Goal: Task Accomplishment & Management: Manage account settings

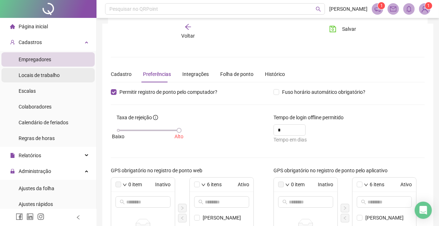
scroll to position [130, 0]
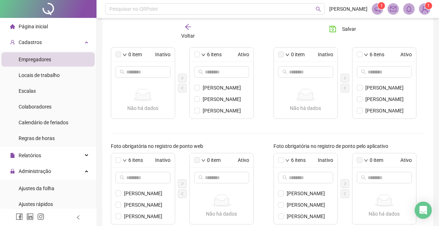
click at [31, 57] on span "Empregadores" at bounding box center [35, 60] width 33 height 6
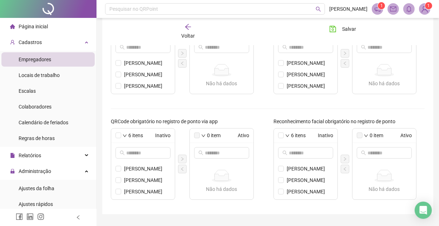
scroll to position [279, 0]
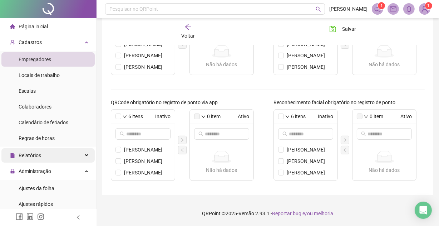
click at [33, 154] on span "Relatórios" at bounding box center [30, 155] width 23 height 6
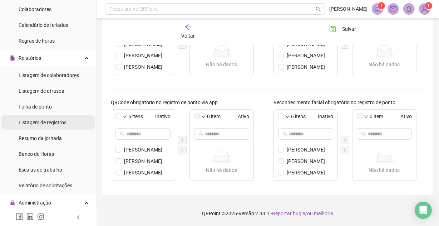
scroll to position [130, 0]
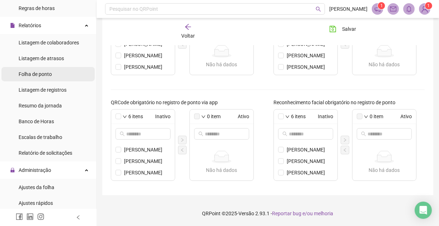
click at [50, 71] on span "Folha de ponto" at bounding box center [35, 74] width 33 height 6
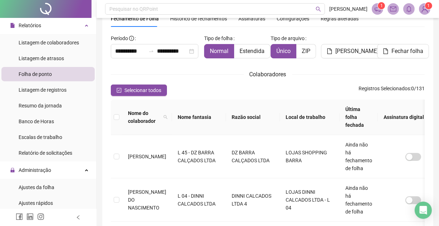
type input "**********"
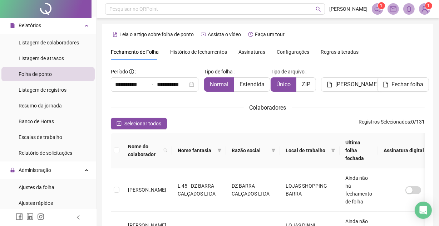
click at [118, 137] on th at bounding box center [116, 150] width 11 height 35
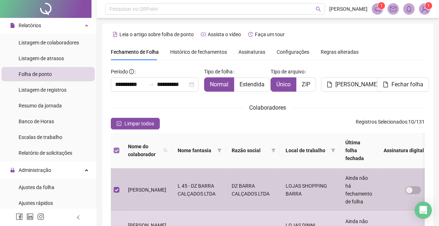
scroll to position [38, 0]
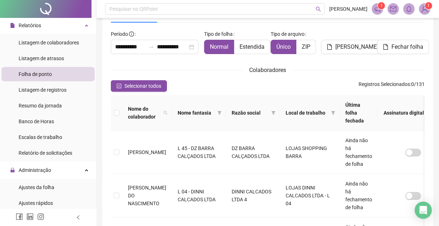
click at [164, 111] on span at bounding box center [165, 112] width 7 height 19
type input "****"
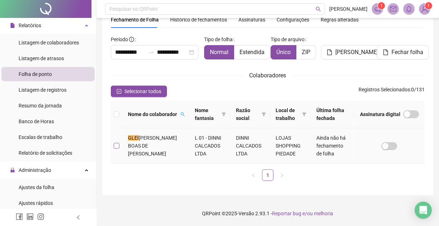
click at [115, 142] on label at bounding box center [117, 146] width 6 height 8
click at [122, 141] on td at bounding box center [116, 145] width 11 height 35
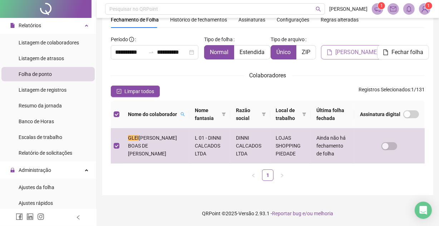
click at [335, 54] on button "[PERSON_NAME]" at bounding box center [352, 52] width 63 height 14
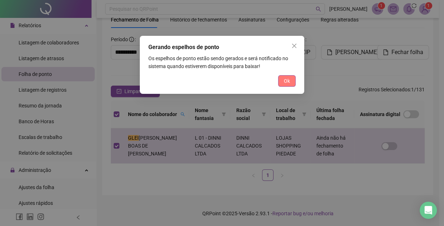
click at [290, 78] on span "Ok" at bounding box center [287, 81] width 6 height 8
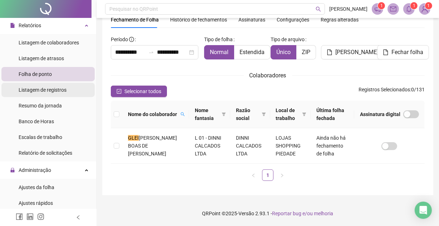
click at [39, 90] on span "Listagem de registros" at bounding box center [43, 90] width 48 height 6
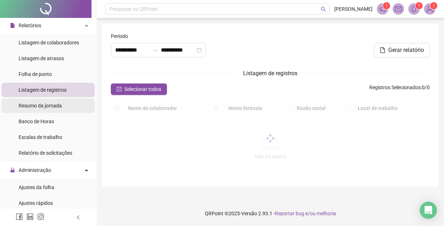
type input "**********"
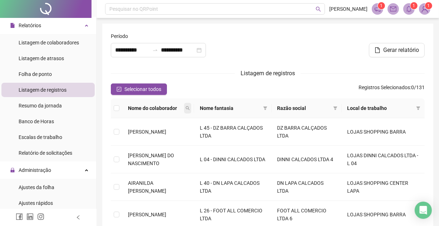
click at [190, 108] on icon "search" at bounding box center [188, 108] width 4 height 4
type input "*********"
click at [153, 132] on span "Buscar" at bounding box center [156, 133] width 16 height 8
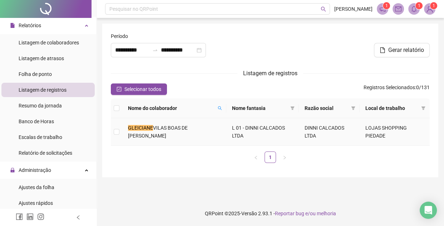
click at [121, 129] on td at bounding box center [116, 132] width 11 height 28
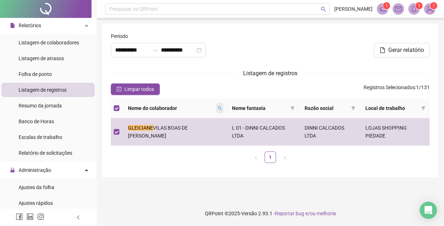
click at [218, 107] on icon "search" at bounding box center [220, 108] width 4 height 4
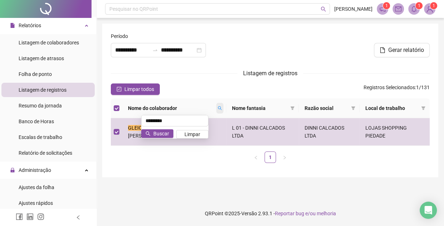
click at [218, 107] on icon "search" at bounding box center [220, 108] width 4 height 4
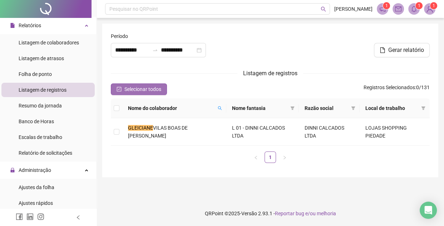
click at [143, 92] on span "Selecionar todos" at bounding box center [142, 89] width 37 height 8
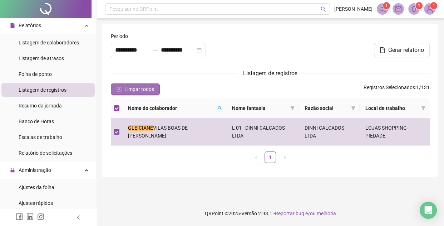
click at [144, 85] on span "Limpar todos" at bounding box center [139, 89] width 30 height 8
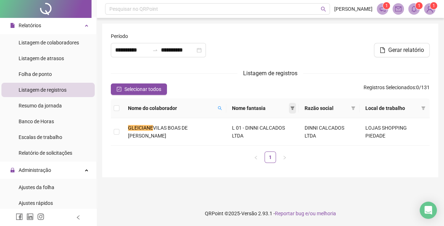
click at [291, 107] on icon "filter" at bounding box center [293, 108] width 4 height 4
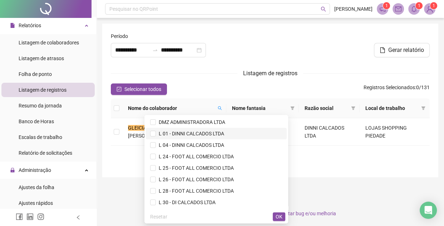
click at [195, 132] on span "L 01 - DINNI CALCADOS LTDA" at bounding box center [190, 134] width 68 height 6
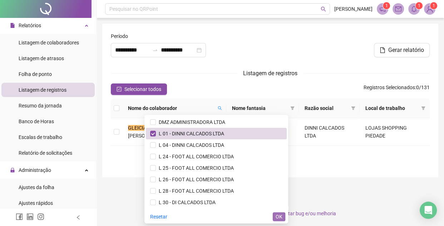
click at [275, 214] on button "OK" at bounding box center [279, 216] width 13 height 9
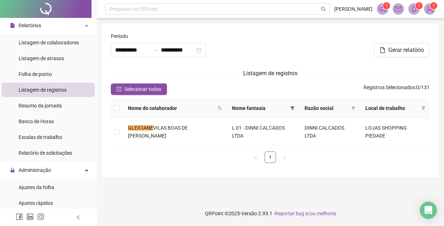
click at [334, 167] on div "**********" at bounding box center [270, 100] width 336 height 153
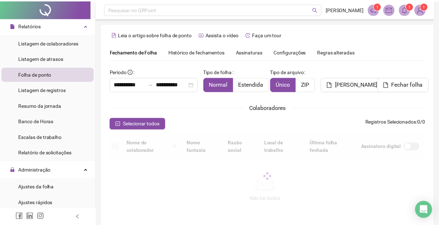
scroll to position [38, 0]
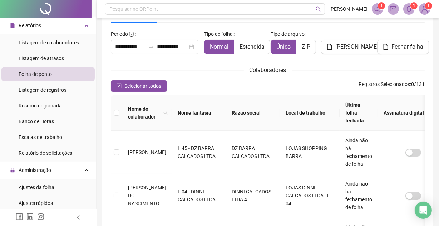
type input "**********"
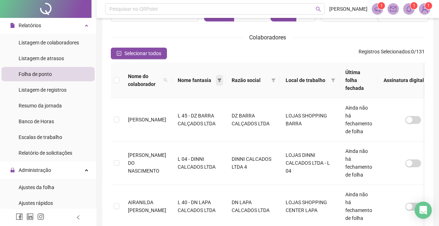
click at [217, 79] on icon "filter" at bounding box center [219, 80] width 4 height 4
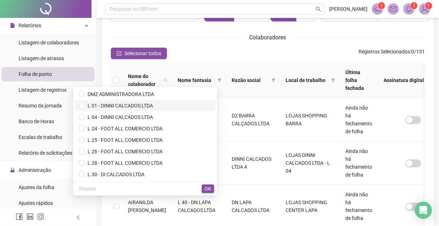
click at [125, 104] on span "L 01 - DINNI CALCADOS LTDA" at bounding box center [119, 106] width 68 height 6
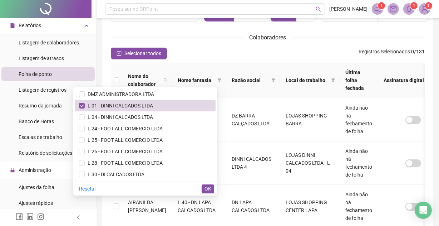
click at [210, 183] on div "Resetar OK" at bounding box center [145, 188] width 144 height 14
click at [205, 187] on span "OK" at bounding box center [208, 189] width 7 height 8
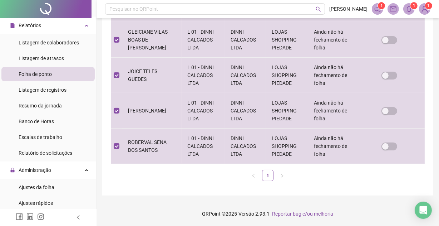
scroll to position [0, 0]
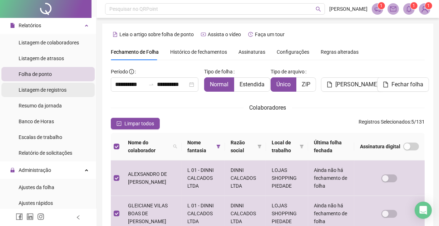
click at [59, 88] on span "Listagem de registros" at bounding box center [43, 90] width 48 height 6
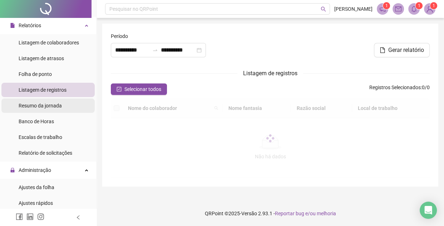
type input "**********"
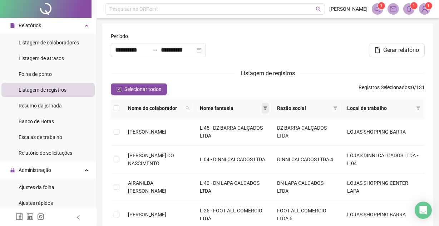
click at [267, 107] on icon "filter" at bounding box center [265, 108] width 4 height 4
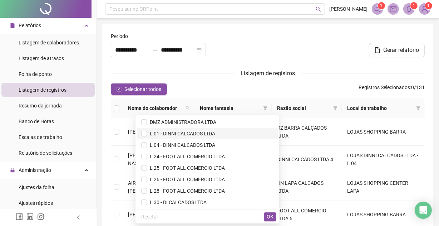
click at [180, 134] on span "L 01 - DINNI CALCADOS LTDA" at bounding box center [181, 134] width 68 height 6
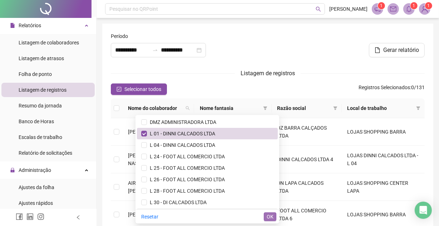
click at [269, 212] on div "DMZ ADMINISTRADORA LTDA L 01 - DINNI CALCADOS LTDA L 04 - DINNI CALCADOS LTDA L…" at bounding box center [208, 169] width 144 height 108
click at [268, 215] on span "OK" at bounding box center [270, 216] width 7 height 8
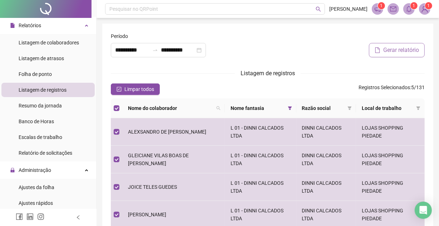
click at [403, 46] on span "Gerar relatório" at bounding box center [401, 50] width 36 height 9
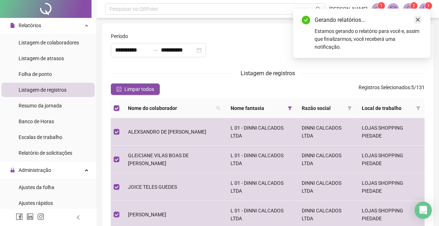
click at [418, 18] on icon "close" at bounding box center [418, 19] width 5 height 5
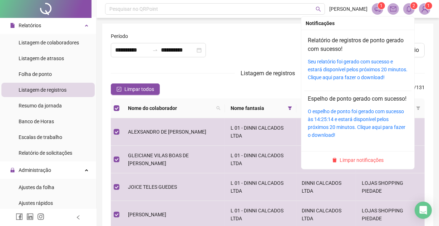
click at [411, 5] on sup "2" at bounding box center [414, 5] width 7 height 7
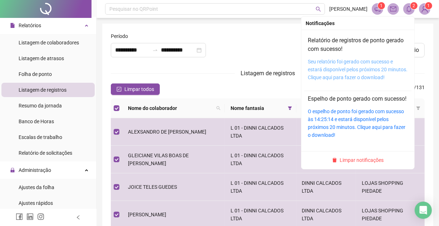
click at [338, 60] on link "Seu relatório foi gerado com sucesso e estará disponível pelos próximos 20 minu…" at bounding box center [358, 69] width 100 height 21
click at [330, 67] on link "Seu relatório foi gerado com sucesso e estará disponível pelos próximos 20 minu…" at bounding box center [358, 69] width 100 height 21
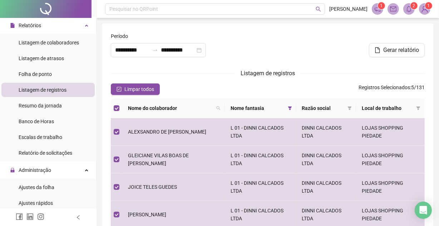
drag, startPoint x: 327, startPoint y: 87, endPoint x: 309, endPoint y: 90, distance: 17.3
click at [327, 87] on div "Limpar todos Registros Selecionados : 5 / 131" at bounding box center [268, 88] width 314 height 11
click at [54, 103] on span "Resumo da jornada" at bounding box center [40, 106] width 43 height 6
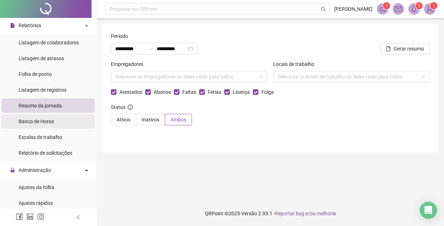
click at [46, 116] on div "Banco de Horas" at bounding box center [36, 121] width 35 height 14
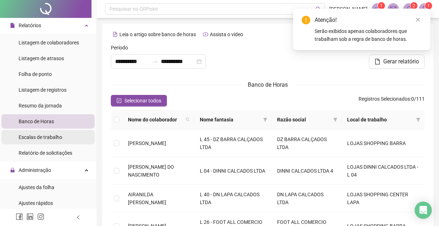
click at [44, 134] on span "Escalas de trabalho" at bounding box center [41, 137] width 44 height 6
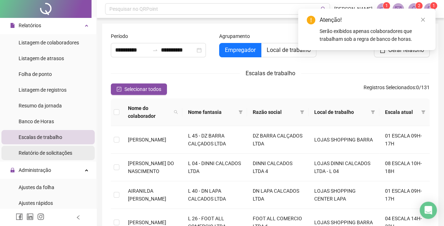
click at [46, 150] on span "Relatório de solicitações" at bounding box center [46, 153] width 54 height 6
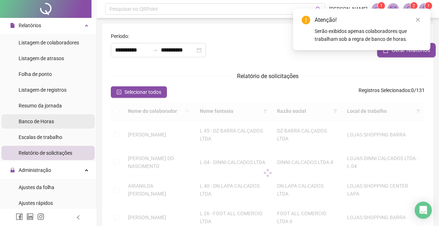
type input "**********"
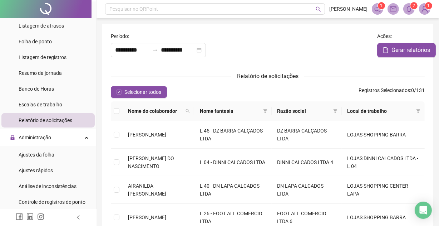
scroll to position [195, 0]
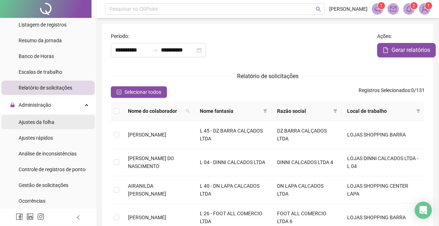
click at [38, 123] on span "Ajustes da folha" at bounding box center [37, 122] width 36 height 6
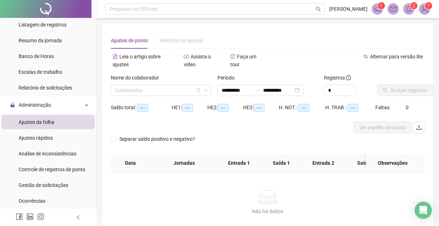
type input "**********"
click at [173, 85] on input "search" at bounding box center [158, 90] width 86 height 11
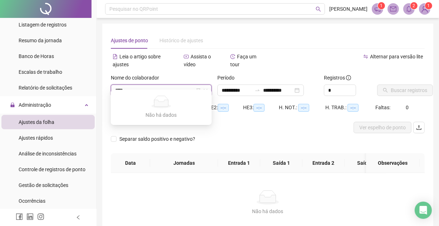
type input "***"
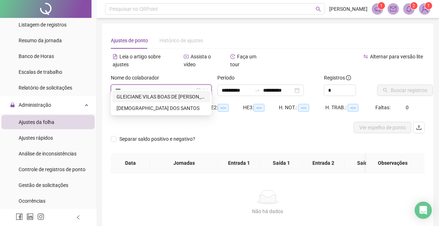
click at [168, 93] on div "GLEICIANE VILAS BOAS DE [PERSON_NAME]" at bounding box center [161, 97] width 89 height 8
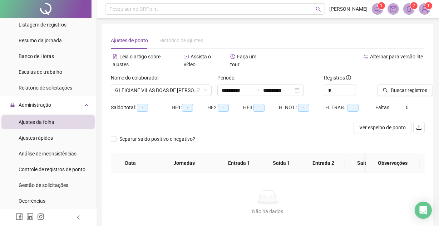
click at [257, 133] on div "Separar saldo positivo e negativo?" at bounding box center [268, 143] width 314 height 20
click at [28, 135] on span "Ajustes rápidos" at bounding box center [36, 138] width 34 height 6
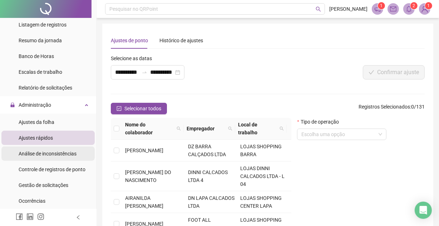
click at [60, 153] on span "Análise de inconsistências" at bounding box center [48, 154] width 58 height 6
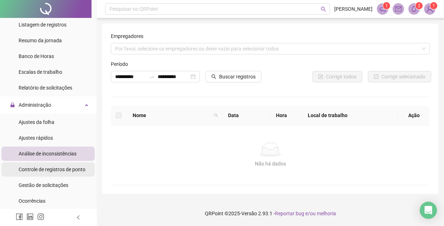
click at [64, 166] on span "Controle de registros de ponto" at bounding box center [52, 169] width 67 height 6
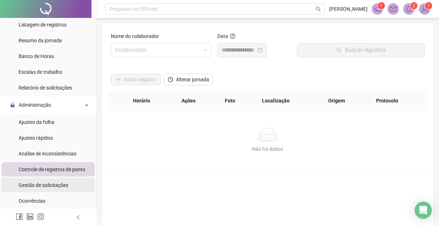
click at [40, 185] on span "Gestão de solicitações" at bounding box center [44, 185] width 50 height 6
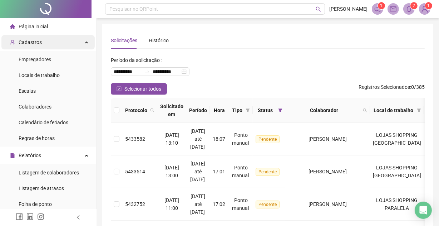
click at [81, 41] on div "Cadastros" at bounding box center [47, 42] width 93 height 14
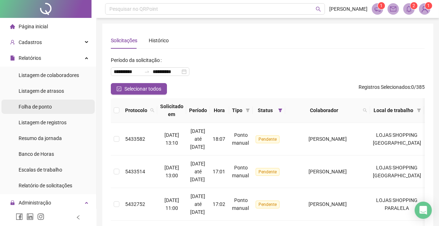
click at [42, 107] on span "Folha de ponto" at bounding box center [35, 107] width 33 height 6
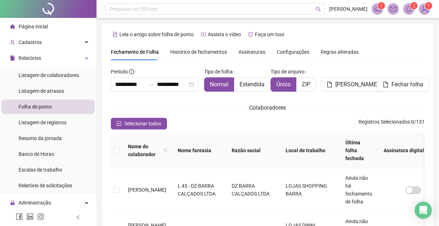
type input "**********"
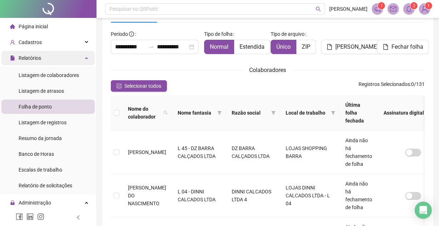
click at [80, 56] on div "Relatórios" at bounding box center [47, 58] width 93 height 14
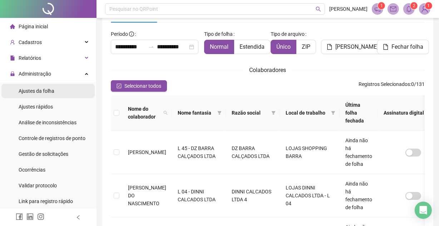
click at [50, 90] on span "Ajustes da folha" at bounding box center [37, 91] width 36 height 6
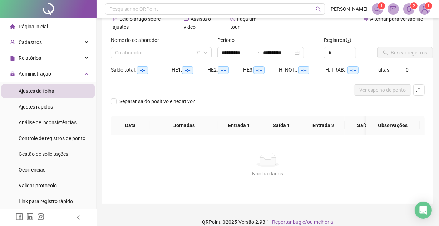
type input "**********"
click at [172, 47] on input "search" at bounding box center [158, 52] width 86 height 11
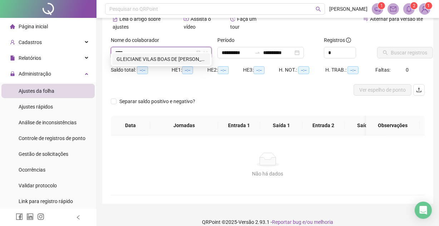
type input "*****"
click at [172, 59] on div "GLEICIANE VILAS BOAS DE [PERSON_NAME]" at bounding box center [161, 59] width 89 height 8
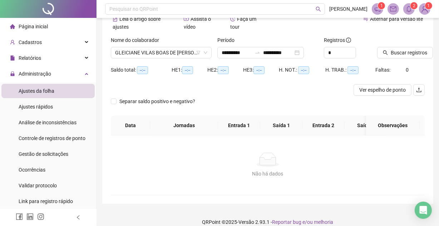
click at [319, 84] on div at bounding box center [229, 89] width 236 height 11
click at [393, 97] on div "Separar saldo positivo e negativo?" at bounding box center [268, 105] width 314 height 20
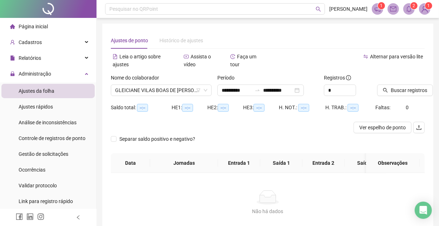
click at [178, 42] on span "Histórico de ajustes" at bounding box center [182, 41] width 44 height 6
click at [132, 38] on span "Ajustes de ponto" at bounding box center [129, 41] width 37 height 6
click at [39, 106] on span "Ajustes rápidos" at bounding box center [36, 107] width 34 height 6
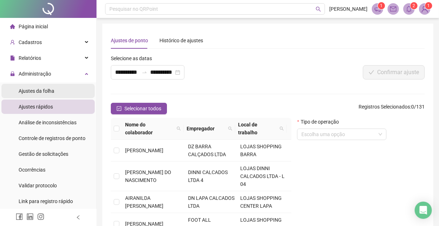
click at [42, 89] on span "Ajustes da folha" at bounding box center [37, 91] width 36 height 6
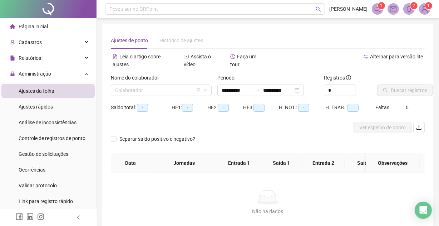
type input "**********"
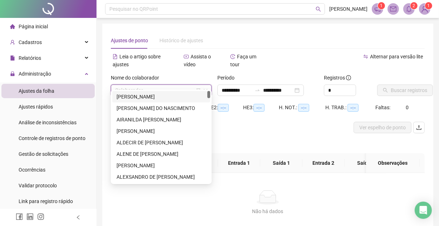
click at [168, 85] on input "search" at bounding box center [158, 90] width 86 height 11
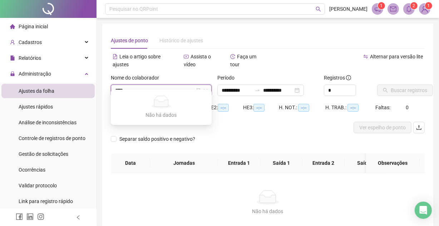
type input "***"
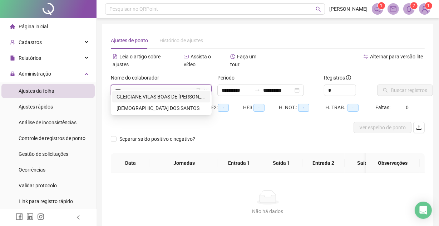
click at [175, 93] on div "GLEICIANE VILAS BOAS DE [PERSON_NAME]" at bounding box center [161, 97] width 89 height 8
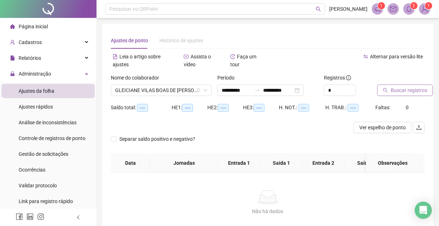
click at [407, 86] on span "Buscar registros" at bounding box center [409, 90] width 36 height 8
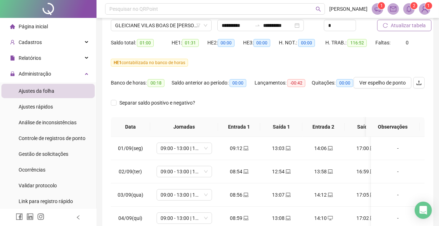
scroll to position [97, 0]
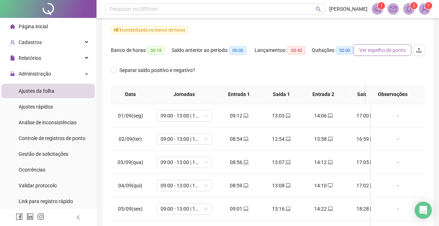
click at [381, 46] on span "Ver espelho de ponto" at bounding box center [382, 50] width 46 height 8
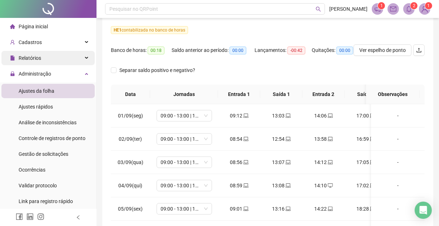
click at [36, 58] on span "Relatórios" at bounding box center [30, 58] width 23 height 6
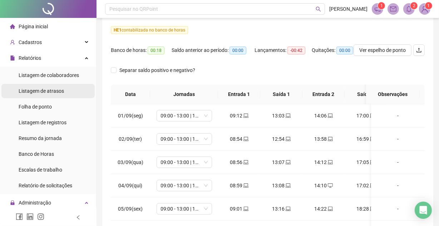
click at [57, 90] on span "Listagem de atrasos" at bounding box center [41, 91] width 45 height 6
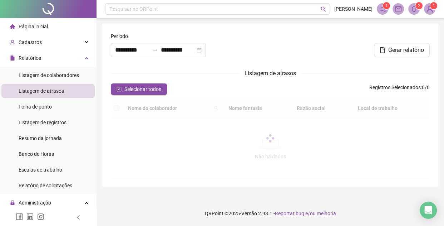
type input "**********"
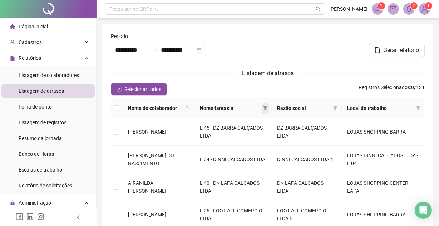
click at [269, 104] on span at bounding box center [265, 108] width 7 height 11
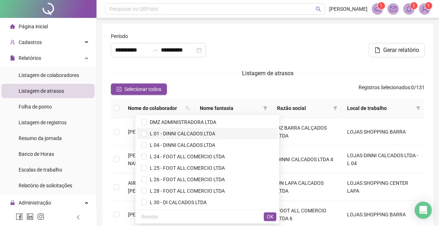
click at [157, 133] on span "L 01 - DINNI CALCADOS LTDA" at bounding box center [181, 134] width 68 height 6
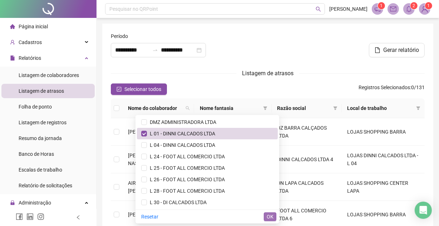
click at [268, 215] on span "OK" at bounding box center [270, 216] width 7 height 8
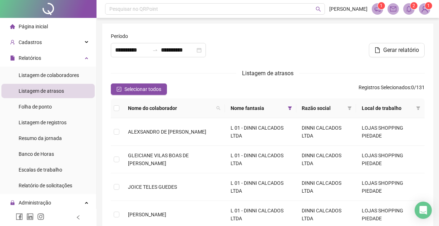
click at [120, 106] on th at bounding box center [116, 108] width 11 height 20
click at [116, 102] on th at bounding box center [116, 108] width 11 height 20
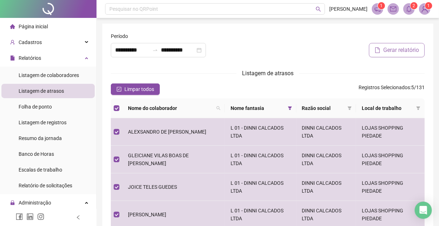
click at [393, 46] on span "Gerar relatório" at bounding box center [401, 50] width 36 height 9
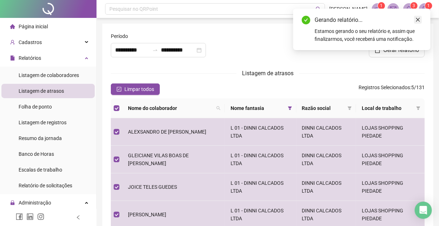
click at [418, 18] on icon "close" at bounding box center [418, 19] width 5 height 5
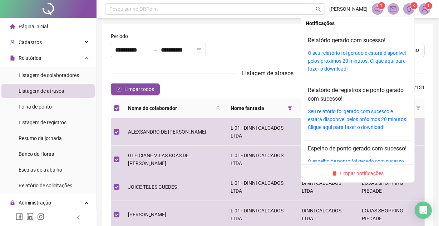
click at [336, 57] on div "O seu relatório foi gerado e estará disponível pelos próximos 20 minutos. Cliqu…" at bounding box center [358, 61] width 100 height 24
click at [336, 55] on link "O seu relatório foi gerado e estará disponível pelos próximos 20 minutos. Cliqu…" at bounding box center [357, 60] width 98 height 21
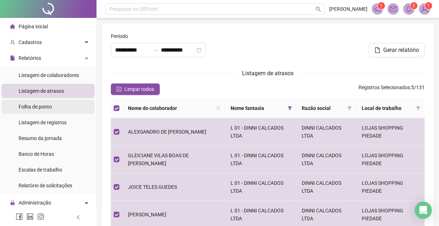
click at [37, 104] on span "Folha de ponto" at bounding box center [35, 107] width 33 height 6
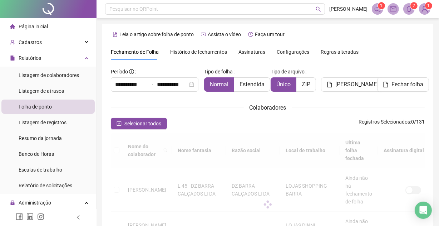
type input "**********"
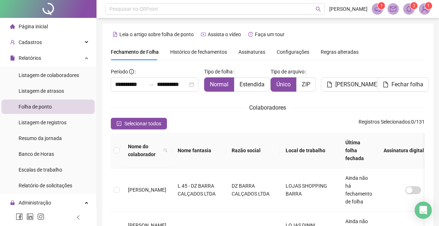
scroll to position [38, 0]
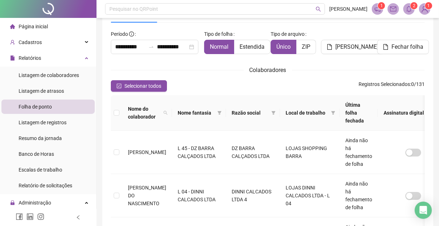
click at [263, 112] on div "Razão social" at bounding box center [253, 113] width 43 height 8
click at [272, 111] on icon "filter" at bounding box center [274, 113] width 4 height 4
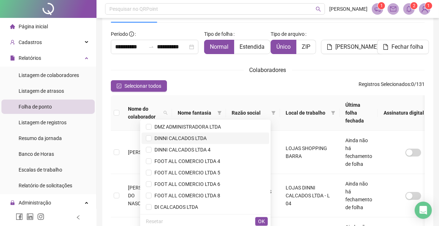
click at [193, 136] on span "DINNI CALCADOS LTDA" at bounding box center [179, 138] width 55 height 6
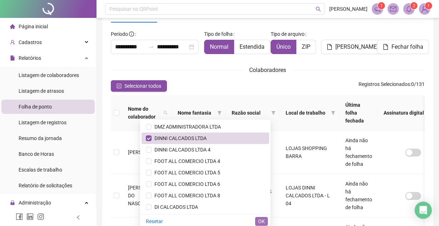
click at [264, 217] on span "OK" at bounding box center [261, 221] width 7 height 8
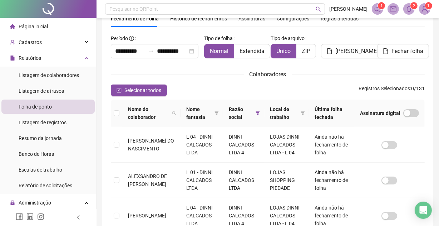
click at [121, 109] on th at bounding box center [116, 113] width 11 height 28
click at [114, 109] on label at bounding box center [117, 113] width 6 height 8
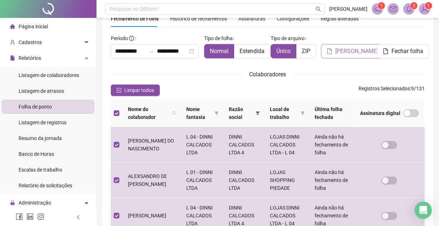
click at [347, 47] on span "[PERSON_NAME]" at bounding box center [356, 51] width 43 height 9
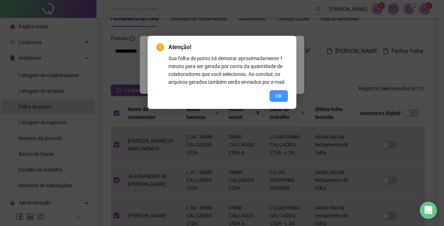
click at [278, 93] on span "OK" at bounding box center [278, 96] width 7 height 8
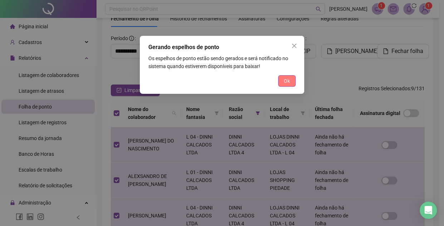
click at [287, 79] on span "Ok" at bounding box center [287, 81] width 6 height 8
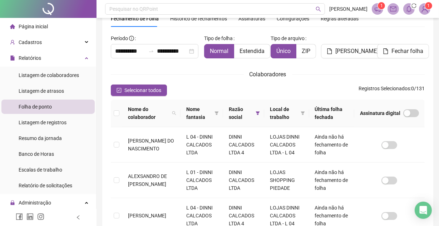
click at [348, 71] on div "Colaboradores" at bounding box center [268, 74] width 314 height 9
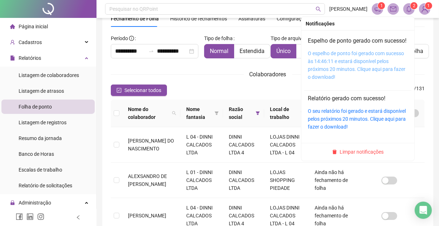
click at [343, 66] on link "O espelho de ponto foi gerado com sucesso às 14:46:11 e estará disponível pelos…" at bounding box center [357, 64] width 98 height 29
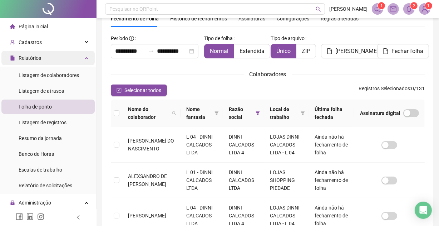
click at [57, 57] on div "Relatórios" at bounding box center [47, 58] width 93 height 14
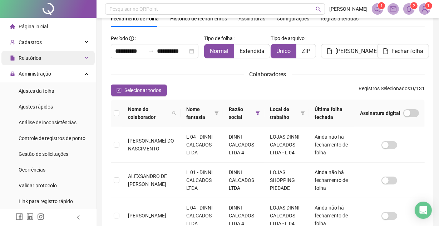
click at [57, 57] on div "Relatórios" at bounding box center [47, 58] width 93 height 14
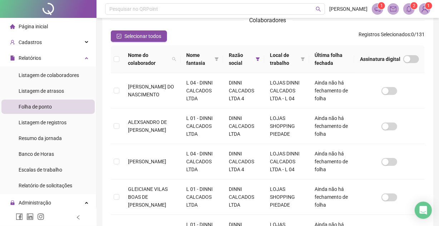
scroll to position [0, 0]
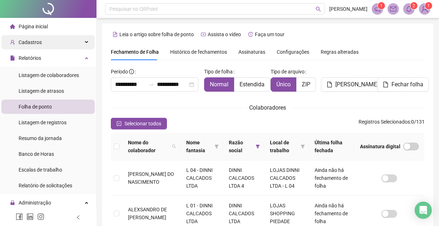
click at [57, 41] on div "Cadastros" at bounding box center [47, 42] width 93 height 14
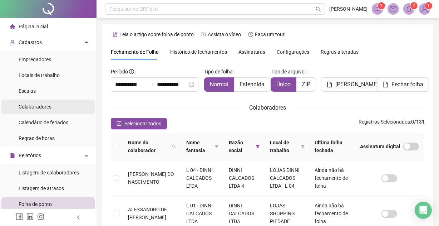
click at [38, 106] on span "Colaboradores" at bounding box center [35, 107] width 33 height 6
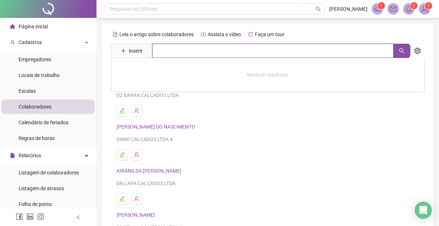
click at [167, 51] on input "text" at bounding box center [272, 51] width 241 height 14
type input "*****"
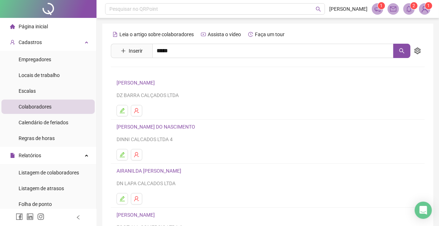
click at [145, 69] on link "JOICE TELES GUEDES" at bounding box center [148, 72] width 49 height 6
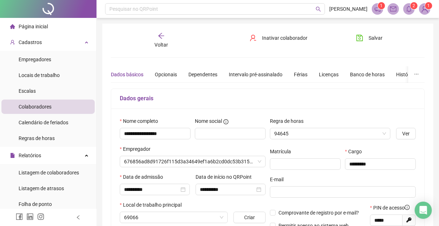
type input "**********"
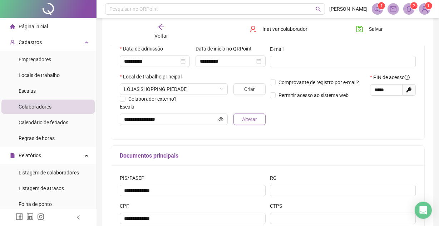
scroll to position [162, 0]
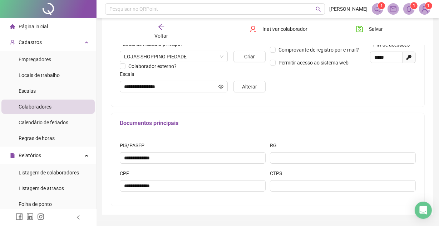
click at [328, 90] on div "Regra de horas CCT - Salvador/Ba 2025 Ver Matrícula Cargo ******** E-mail Compr…" at bounding box center [343, 26] width 150 height 144
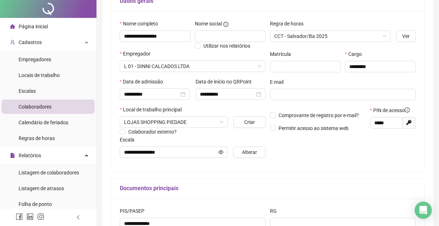
scroll to position [0, 0]
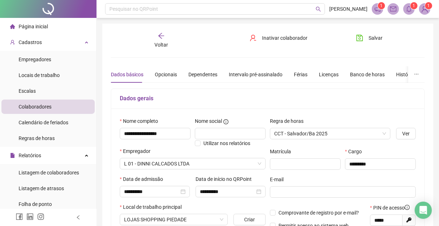
click at [161, 38] on icon "arrow-left" at bounding box center [161, 36] width 6 height 6
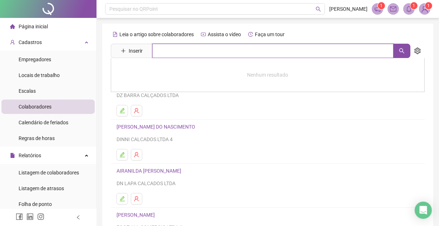
click at [187, 51] on input "text" at bounding box center [272, 51] width 241 height 14
click at [192, 46] on input "******" at bounding box center [272, 51] width 241 height 14
type input "******"
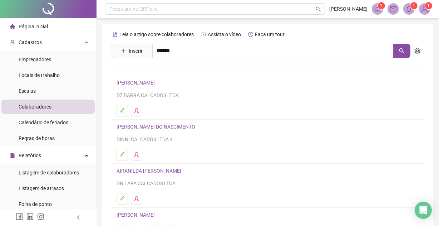
click at [136, 72] on link "GLEICIANE VILAS BOAS DE [PERSON_NAME]" at bounding box center [174, 72] width 100 height 6
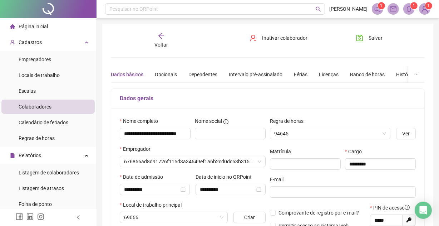
type input "**********"
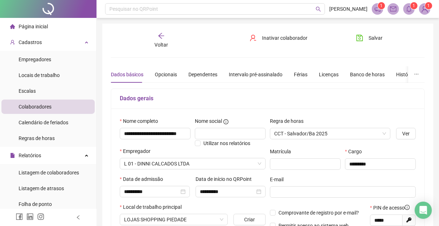
click at [161, 36] on icon "arrow-left" at bounding box center [161, 36] width 6 height 6
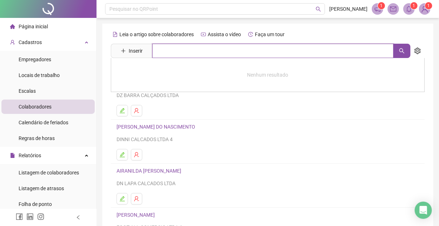
click at [169, 47] on input "text" at bounding box center [272, 51] width 241 height 14
type input "*****"
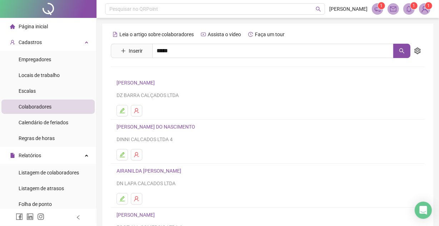
click at [157, 69] on link "JOICE TELES GUEDES" at bounding box center [148, 72] width 49 height 6
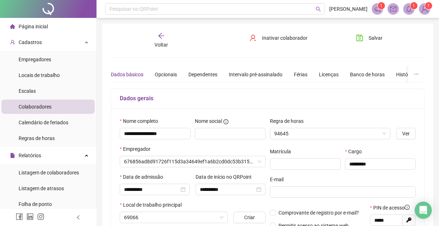
type input "**********"
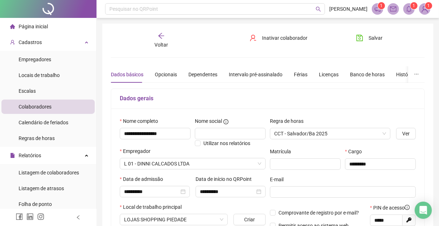
click at [46, 107] on span "Colaboradores" at bounding box center [35, 107] width 33 height 6
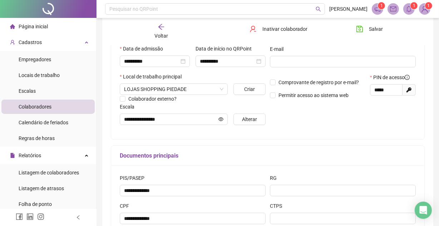
scroll to position [182, 0]
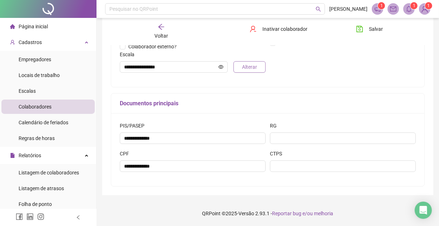
click at [249, 65] on span "Alterar" at bounding box center [249, 67] width 15 height 8
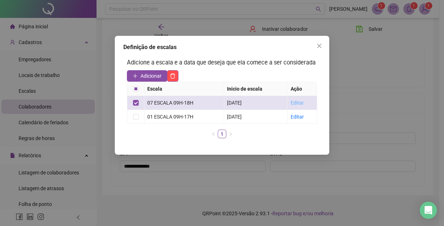
click at [297, 106] on link "Editar" at bounding box center [296, 103] width 13 height 6
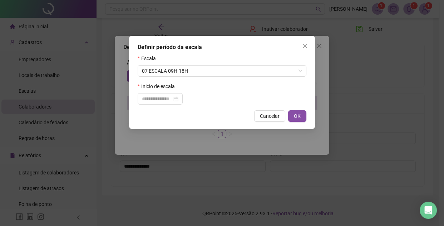
click at [265, 111] on button "Cancelar" at bounding box center [269, 115] width 31 height 11
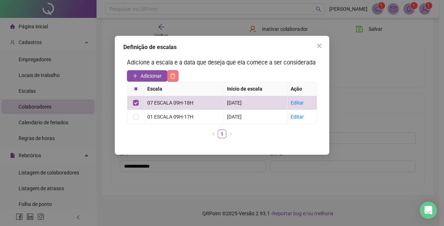
click at [173, 78] on icon "delete" at bounding box center [173, 75] width 5 height 5
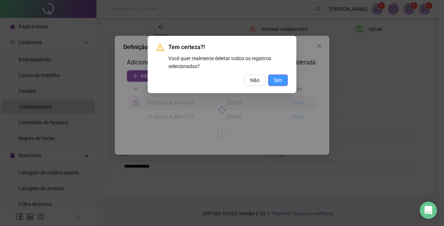
click at [281, 79] on span "Sim" at bounding box center [278, 80] width 8 height 8
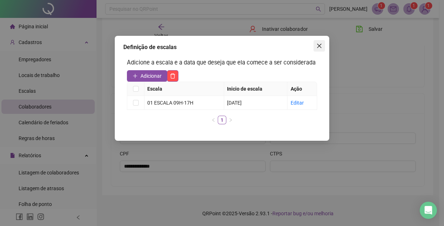
click at [322, 43] on icon "close" at bounding box center [320, 46] width 6 height 6
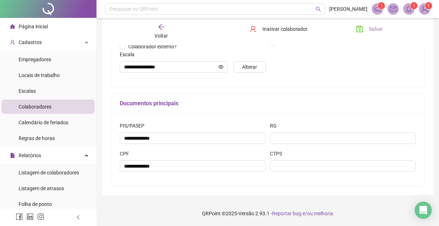
click at [369, 25] on span "Salvar" at bounding box center [376, 29] width 14 height 8
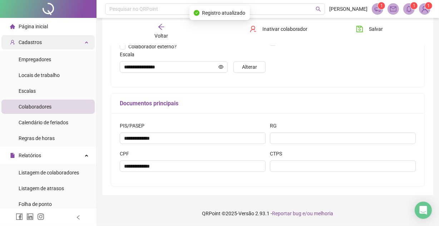
click at [51, 42] on div "Cadastros" at bounding box center [47, 42] width 93 height 14
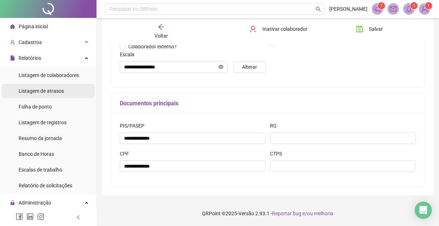
click at [54, 89] on span "Listagem de atrasos" at bounding box center [41, 91] width 45 height 6
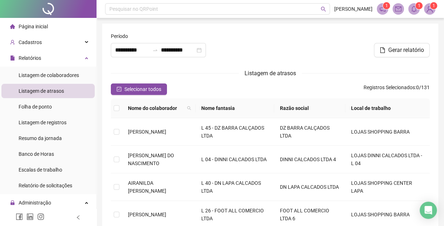
type input "**********"
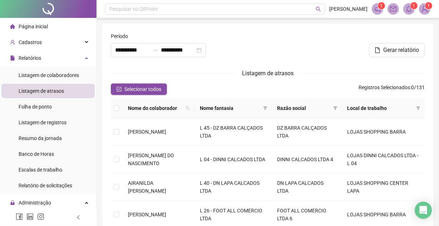
click at [330, 111] on span "Razão social" at bounding box center [304, 108] width 53 height 8
click at [339, 107] on span at bounding box center [335, 108] width 7 height 11
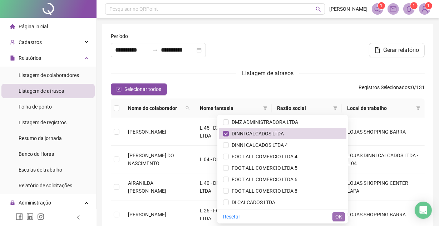
click at [340, 215] on span "OK" at bounding box center [338, 216] width 7 height 8
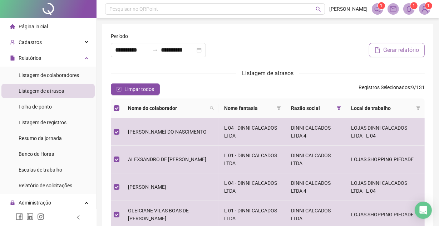
click at [399, 48] on span "Gerar relatório" at bounding box center [401, 50] width 36 height 9
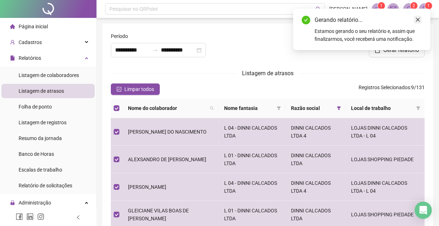
click at [418, 17] on icon "close" at bounding box center [418, 19] width 5 height 5
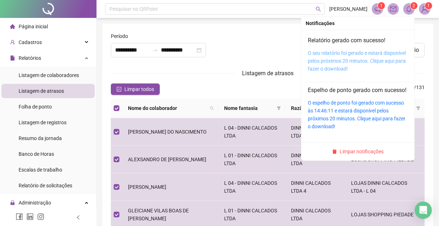
click at [342, 56] on link "O seu relatório foi gerado e estará disponível pelos próximos 20 minutos. Cliqu…" at bounding box center [357, 60] width 98 height 21
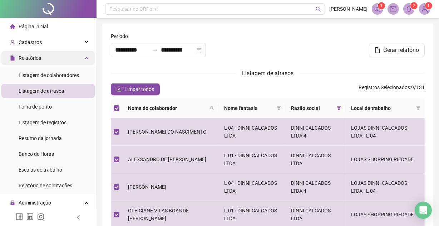
click at [35, 55] on span "Relatórios" at bounding box center [30, 58] width 23 height 6
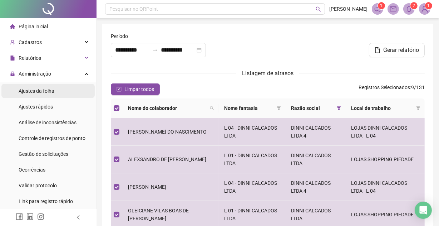
click at [43, 89] on span "Ajustes da folha" at bounding box center [37, 91] width 36 height 6
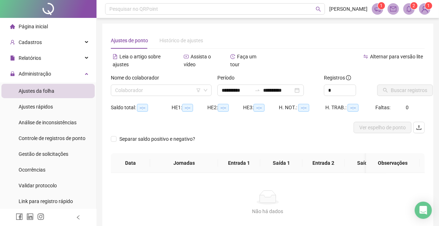
type input "**********"
click at [152, 85] on input "search" at bounding box center [158, 90] width 86 height 11
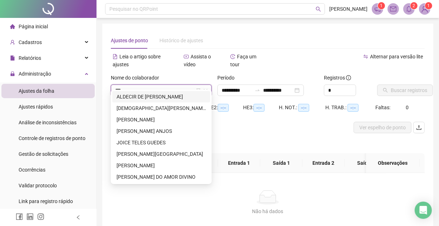
type input "****"
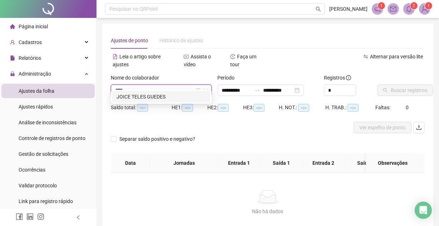
click at [139, 95] on div "JOICE TELES GUEDES" at bounding box center [161, 97] width 89 height 8
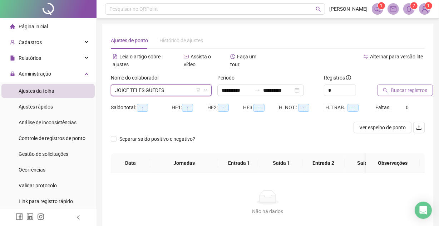
click at [395, 84] on button "Buscar registros" at bounding box center [405, 89] width 56 height 11
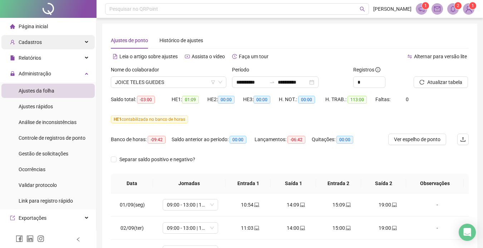
click at [37, 40] on span "Cadastros" at bounding box center [30, 42] width 23 height 6
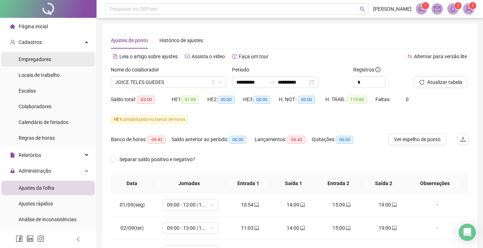
click at [43, 59] on span "Empregadores" at bounding box center [35, 60] width 33 height 6
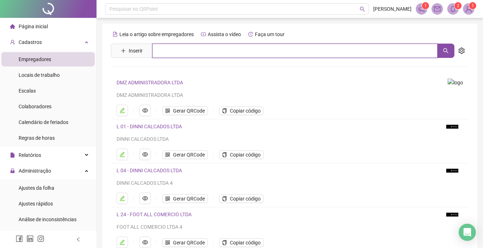
click at [228, 46] on input "text" at bounding box center [294, 51] width 285 height 14
click at [186, 51] on input "*****" at bounding box center [294, 51] width 285 height 14
drag, startPoint x: 147, startPoint y: 46, endPoint x: 140, endPoint y: 42, distance: 8.5
click at [139, 43] on div "Leia o artigo sobre empregadores Assista o vídeo Faça um tour Inserir ***** Nen…" at bounding box center [290, 168] width 358 height 278
type input "*****"
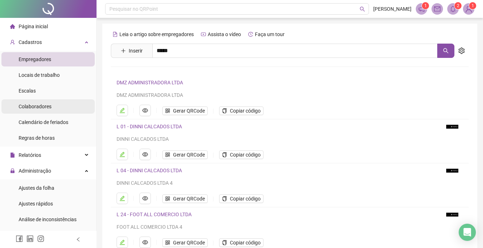
click at [36, 104] on span "Colaboradores" at bounding box center [35, 107] width 33 height 6
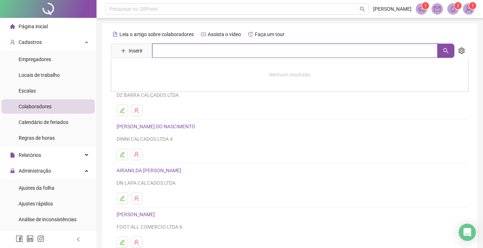
click at [185, 50] on input "text" at bounding box center [294, 51] width 285 height 14
type input "*****"
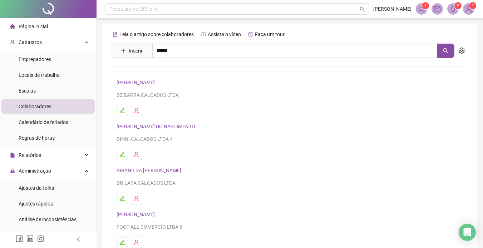
click at [136, 70] on link "JOICE TELES GUEDES" at bounding box center [148, 72] width 49 height 6
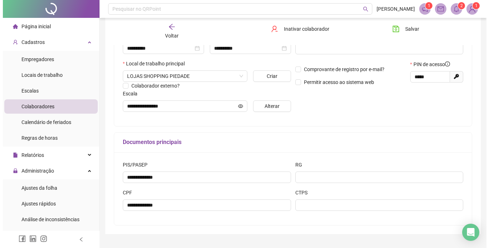
scroll to position [160, 0]
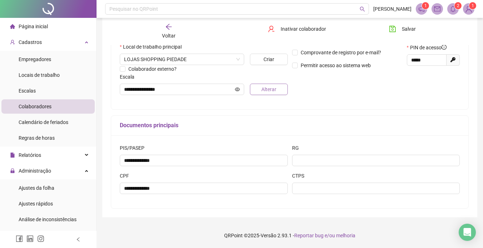
click at [269, 87] on span "Alterar" at bounding box center [268, 89] width 15 height 8
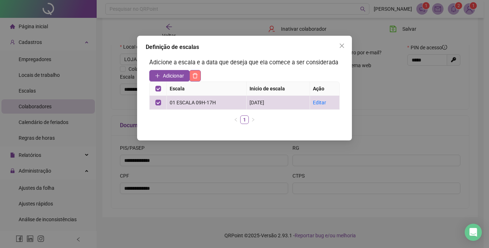
click at [199, 72] on button "button" at bounding box center [194, 75] width 11 height 11
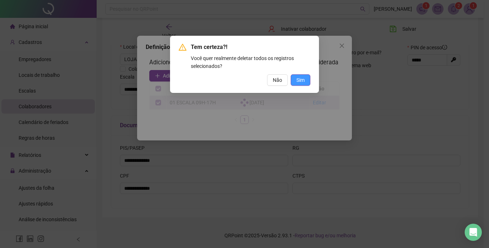
click at [305, 77] on button "Sim" at bounding box center [300, 79] width 20 height 11
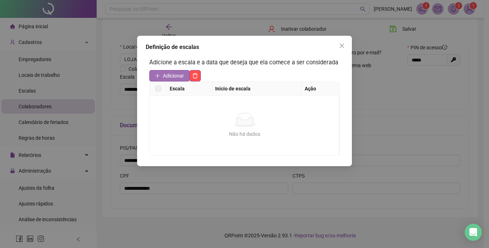
click at [173, 75] on span "Adicionar" at bounding box center [173, 76] width 21 height 8
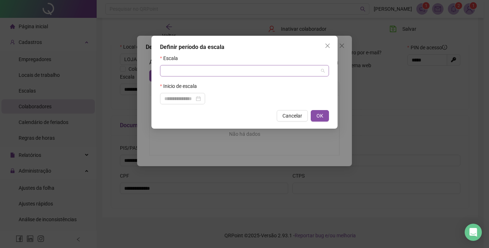
click at [181, 69] on input "search" at bounding box center [241, 70] width 154 height 11
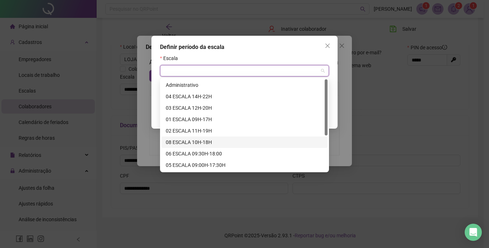
click at [325, 165] on div at bounding box center [325, 125] width 3 height 92
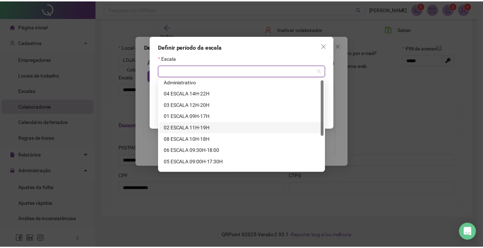
scroll to position [0, 0]
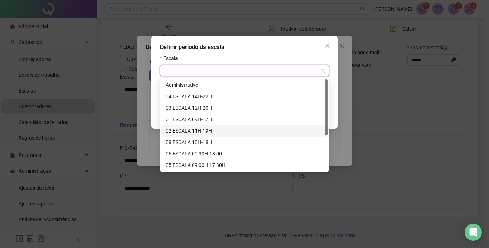
drag, startPoint x: 326, startPoint y: 131, endPoint x: 339, endPoint y: 109, distance: 25.0
click at [327, 41] on button "Close" at bounding box center [327, 45] width 11 height 11
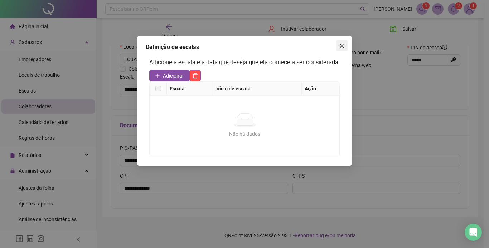
click at [340, 46] on icon "close" at bounding box center [342, 46] width 6 height 6
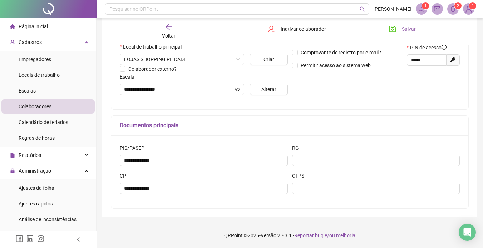
click at [401, 26] on button "Salvar" at bounding box center [403, 28] width 38 height 11
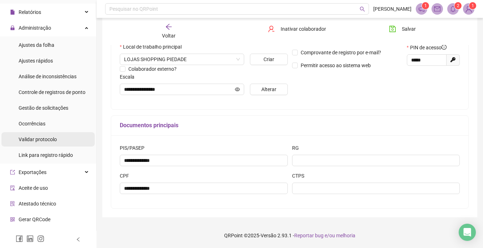
scroll to position [154, 0]
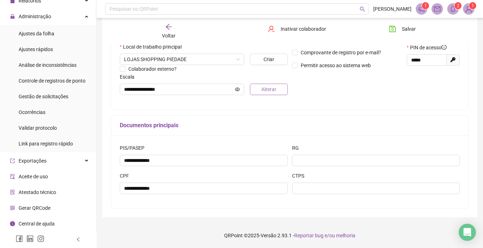
click at [270, 87] on span "Alterar" at bounding box center [268, 89] width 15 height 8
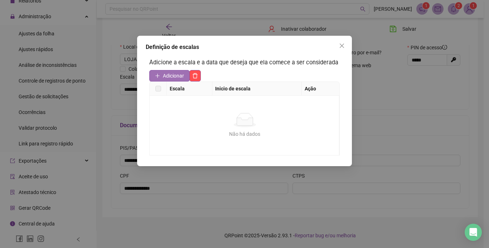
click at [177, 73] on span "Adicionar" at bounding box center [173, 76] width 21 height 8
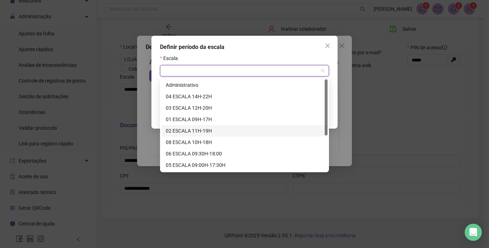
click at [263, 66] on input "search" at bounding box center [241, 70] width 154 height 11
click at [197, 130] on div "02 ESCALA 11H-19H" at bounding box center [244, 131] width 157 height 8
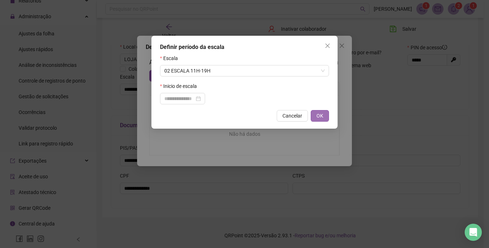
click at [320, 113] on span "OK" at bounding box center [319, 116] width 7 height 8
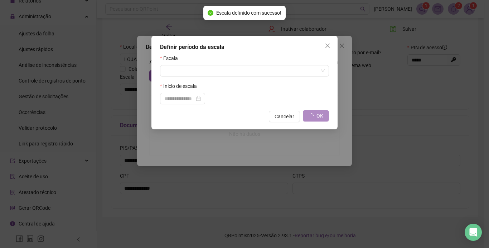
type input "**********"
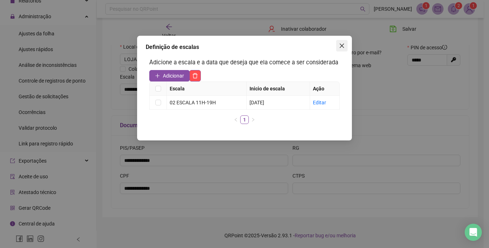
click at [338, 44] on span "Close" at bounding box center [341, 46] width 11 height 6
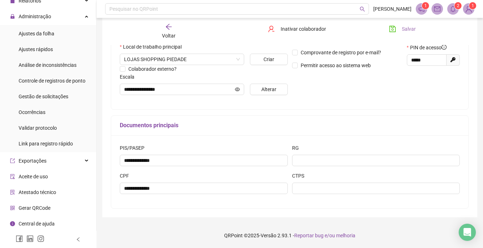
click at [404, 27] on span "Salvar" at bounding box center [409, 29] width 14 height 8
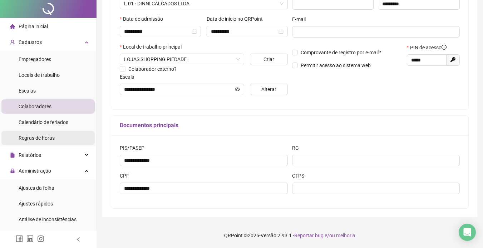
scroll to position [0, 0]
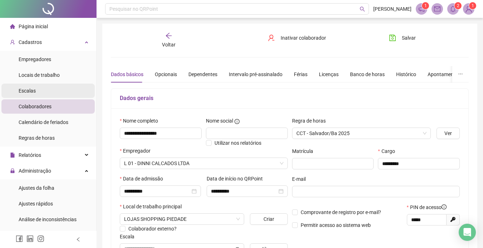
click at [52, 89] on li "Escalas" at bounding box center [47, 91] width 93 height 14
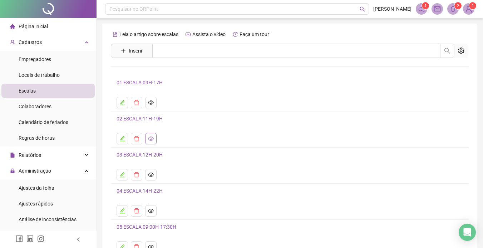
click at [154, 139] on button "button" at bounding box center [150, 138] width 11 height 11
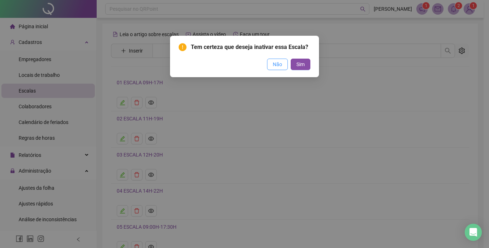
click at [282, 68] on button "Não" at bounding box center [277, 64] width 21 height 11
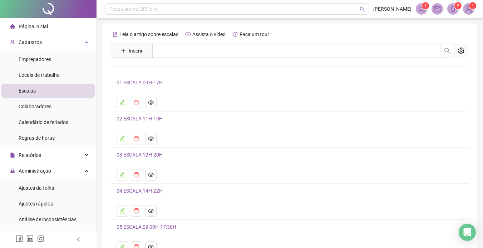
click at [140, 118] on link "02 ESCALA 11H-19H" at bounding box center [140, 119] width 46 height 6
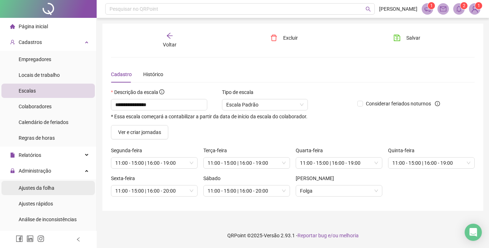
click at [49, 185] on span "Ajustes da folha" at bounding box center [37, 188] width 36 height 6
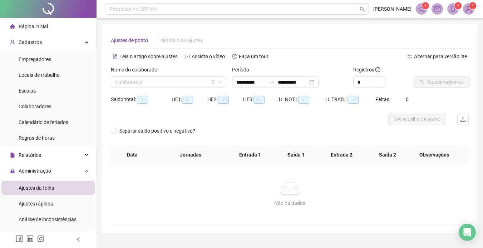
type input "**********"
click at [80, 38] on div "Cadastros" at bounding box center [47, 42] width 93 height 14
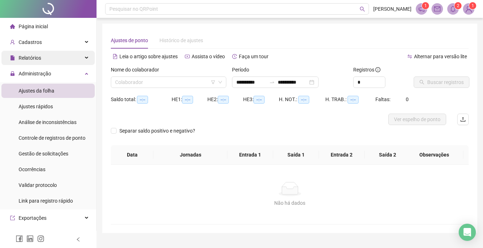
click at [68, 57] on div "Relatórios" at bounding box center [47, 58] width 93 height 14
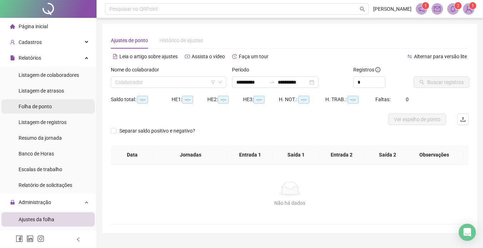
click at [44, 106] on span "Folha de ponto" at bounding box center [35, 107] width 33 height 6
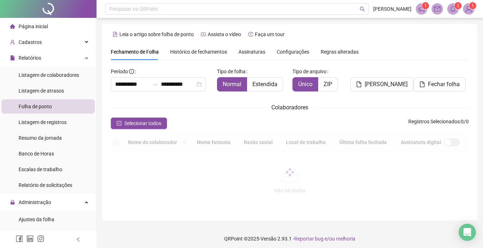
scroll to position [23, 0]
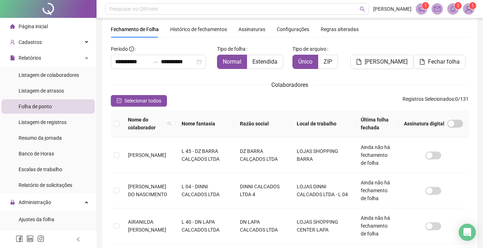
type input "**********"
click at [275, 119] on th "Razão social" at bounding box center [262, 124] width 57 height 28
click at [287, 122] on icon "filter" at bounding box center [285, 124] width 4 height 4
click at [250, 98] on div "Selecionar todos Registros Selecionados : 0 / 131" at bounding box center [290, 100] width 358 height 11
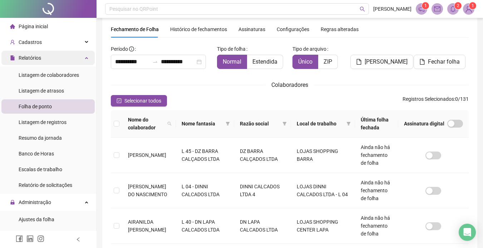
click at [29, 57] on span "Relatórios" at bounding box center [30, 58] width 23 height 6
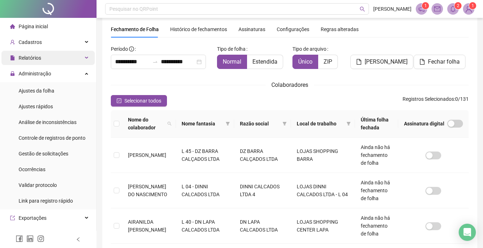
click at [29, 57] on span "Relatórios" at bounding box center [30, 58] width 23 height 6
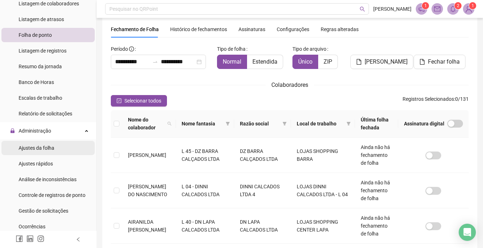
scroll to position [36, 0]
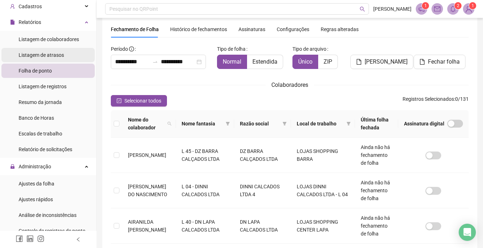
click at [40, 52] on span "Listagem de atrasos" at bounding box center [41, 55] width 45 height 6
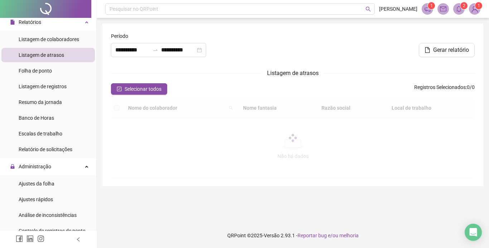
type input "**********"
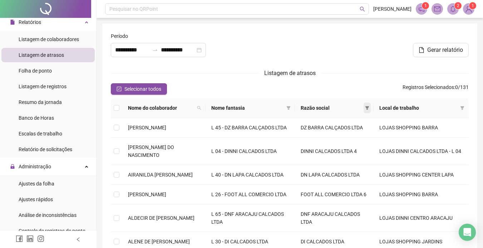
click at [369, 107] on icon "filter" at bounding box center [367, 108] width 4 height 4
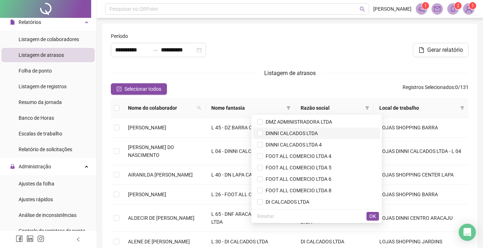
click at [273, 132] on span "DINNI CALCADOS LTDA" at bounding box center [290, 134] width 55 height 6
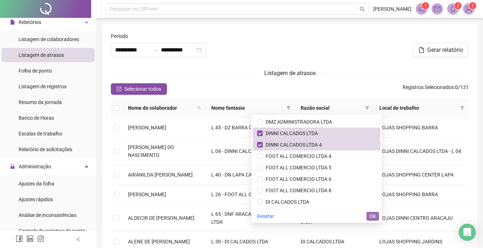
click at [373, 214] on span "OK" at bounding box center [372, 216] width 7 height 8
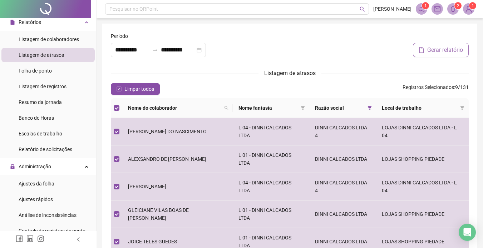
click at [430, 47] on span "Gerar relatório" at bounding box center [445, 50] width 36 height 9
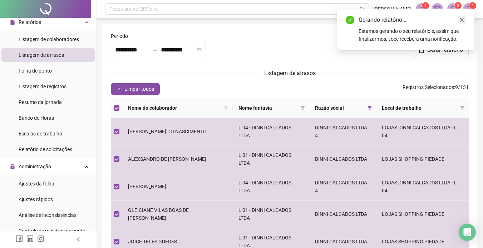
click at [439, 19] on icon "close" at bounding box center [462, 19] width 5 height 5
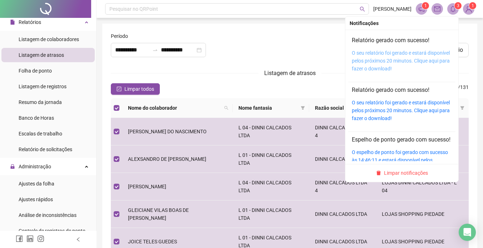
click at [384, 55] on link "O seu relatório foi gerado e estará disponível pelos próximos 20 minutos. Cliqu…" at bounding box center [401, 60] width 98 height 21
